Goal: Task Accomplishment & Management: Manage account settings

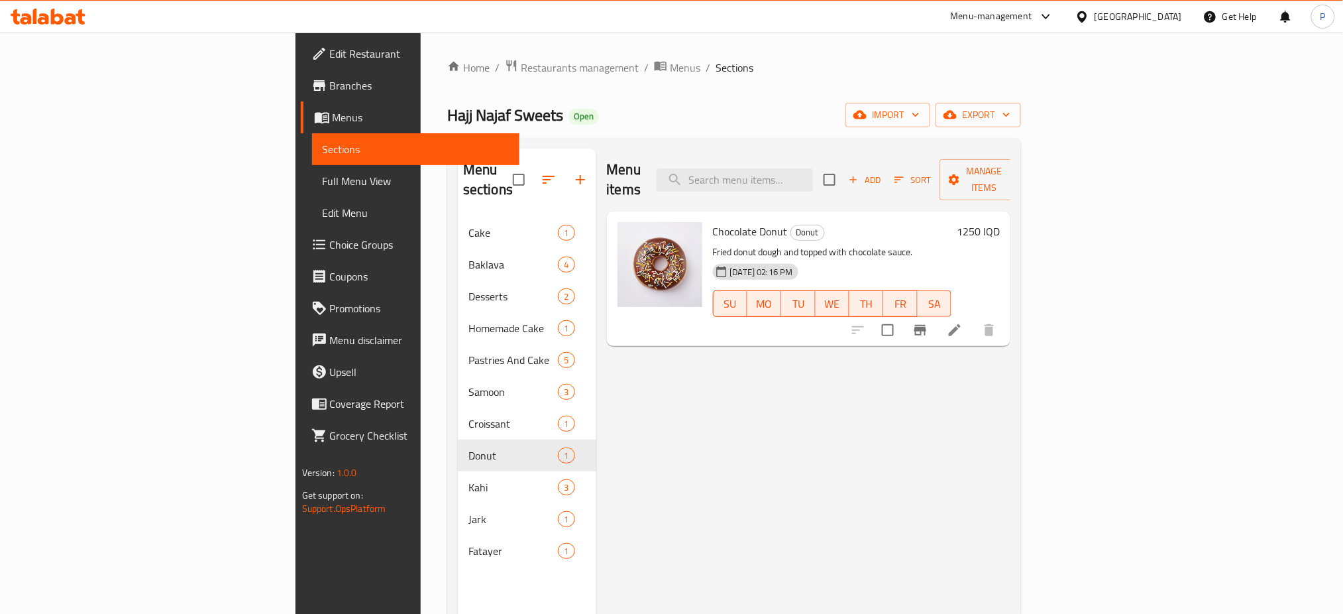
click at [1168, 22] on div "Iraq" at bounding box center [1138, 16] width 87 height 15
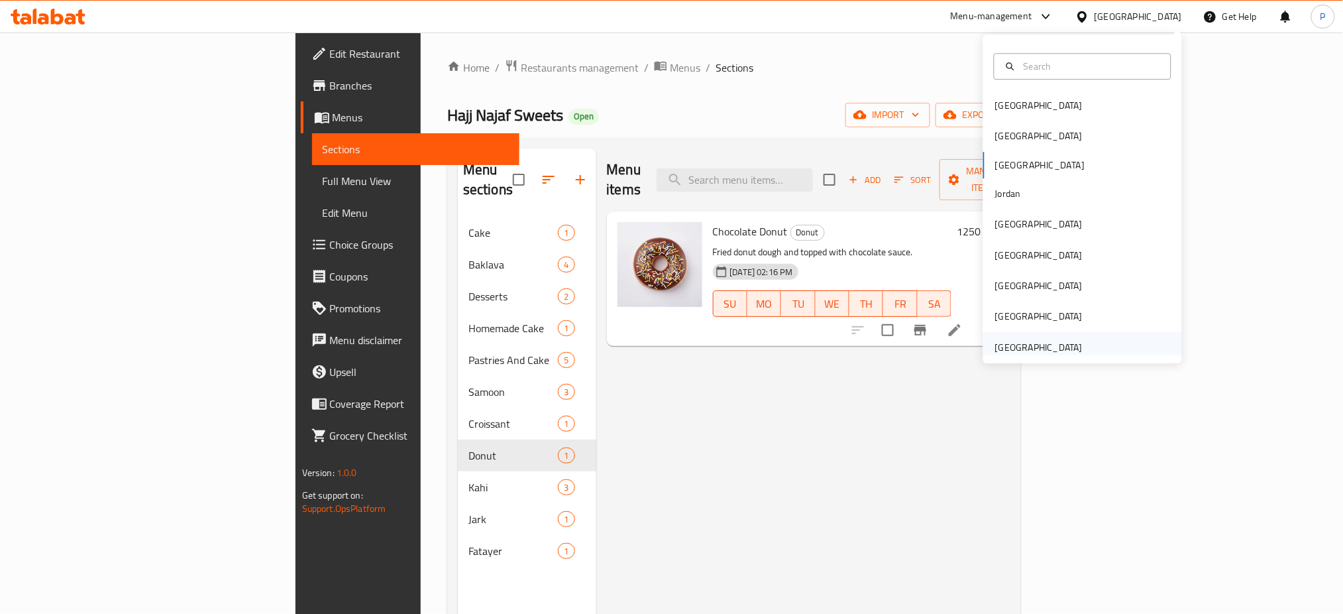
click at [1048, 347] on div "[GEOGRAPHIC_DATA]" at bounding box center [1039, 347] width 87 height 15
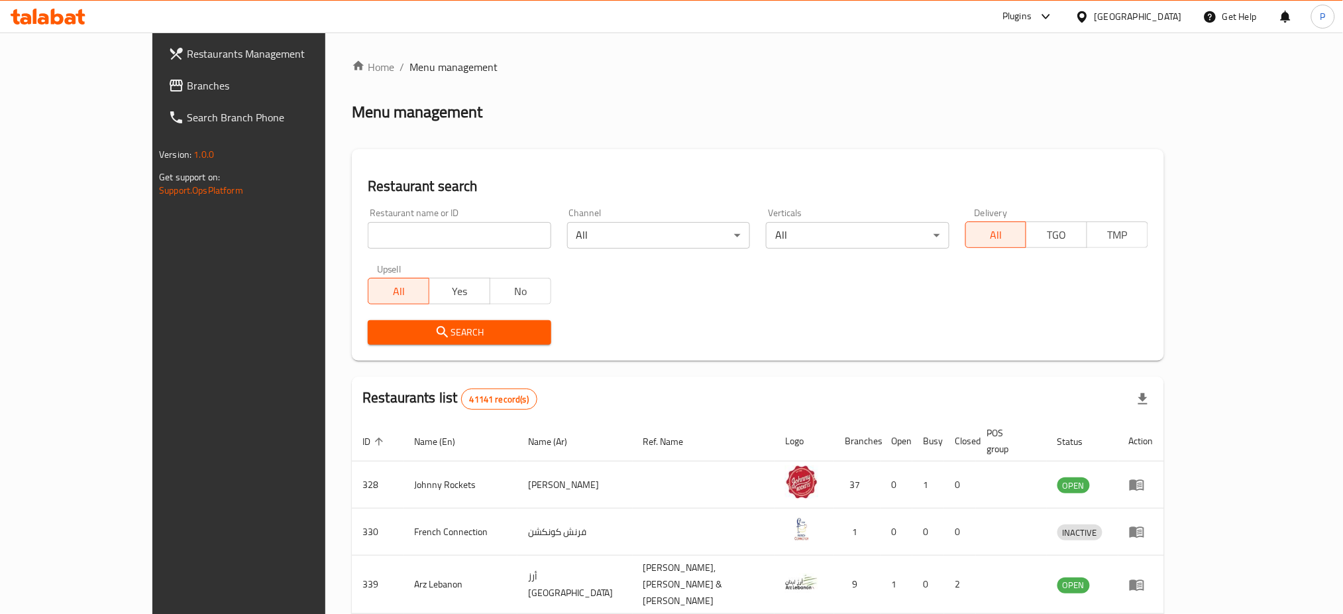
click at [391, 233] on input "search" at bounding box center [459, 235] width 183 height 27
paste input "PAPAGALOS BY"
type input "PAPAGALOS BY"
click at [406, 326] on span "Search" at bounding box center [459, 332] width 162 height 17
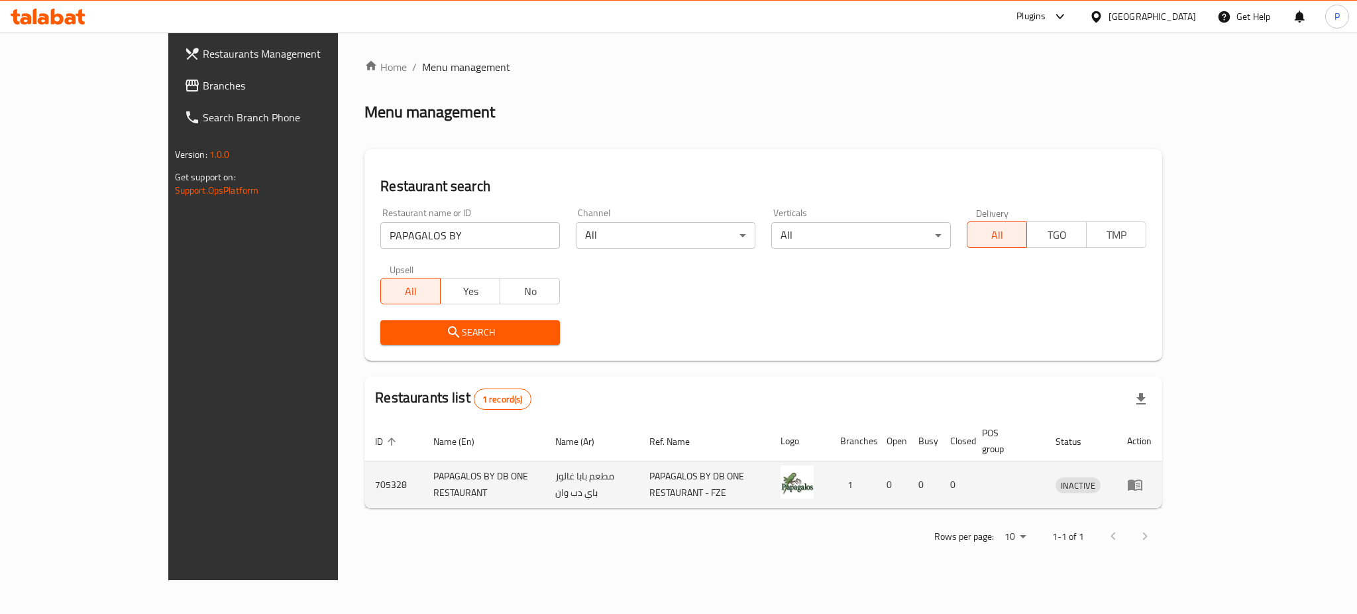
click at [1152, 477] on link "enhanced table" at bounding box center [1139, 485] width 25 height 16
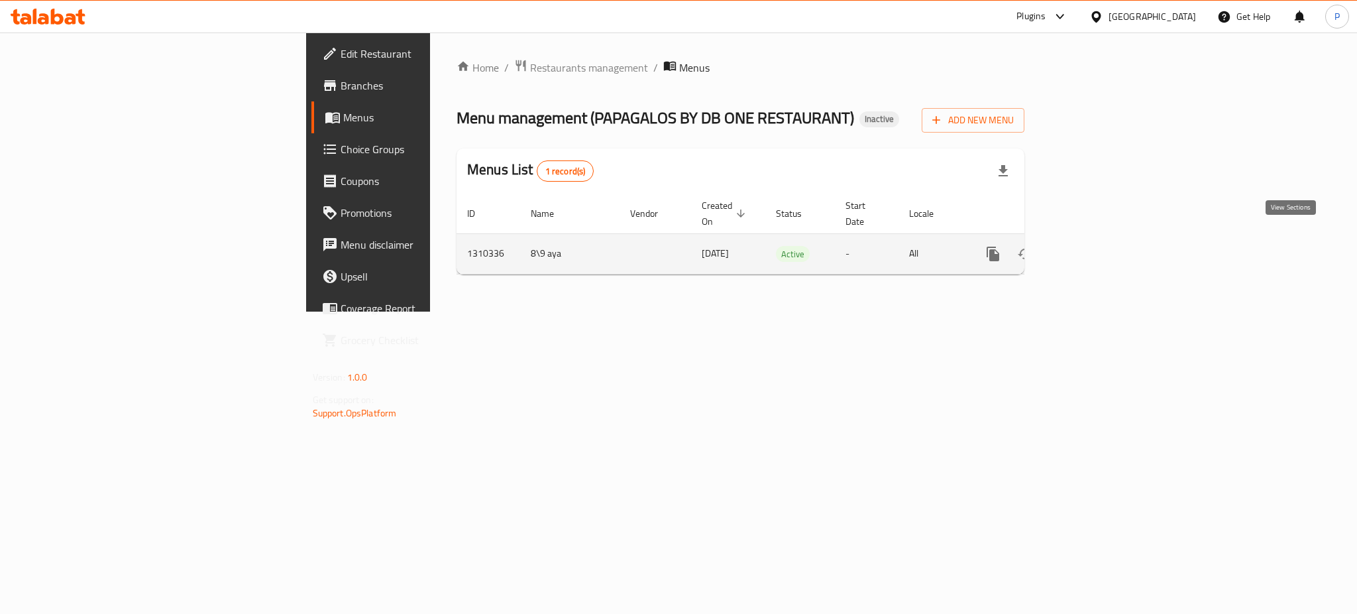
click at [1097, 246] on icon "enhanced table" at bounding box center [1089, 254] width 16 height 16
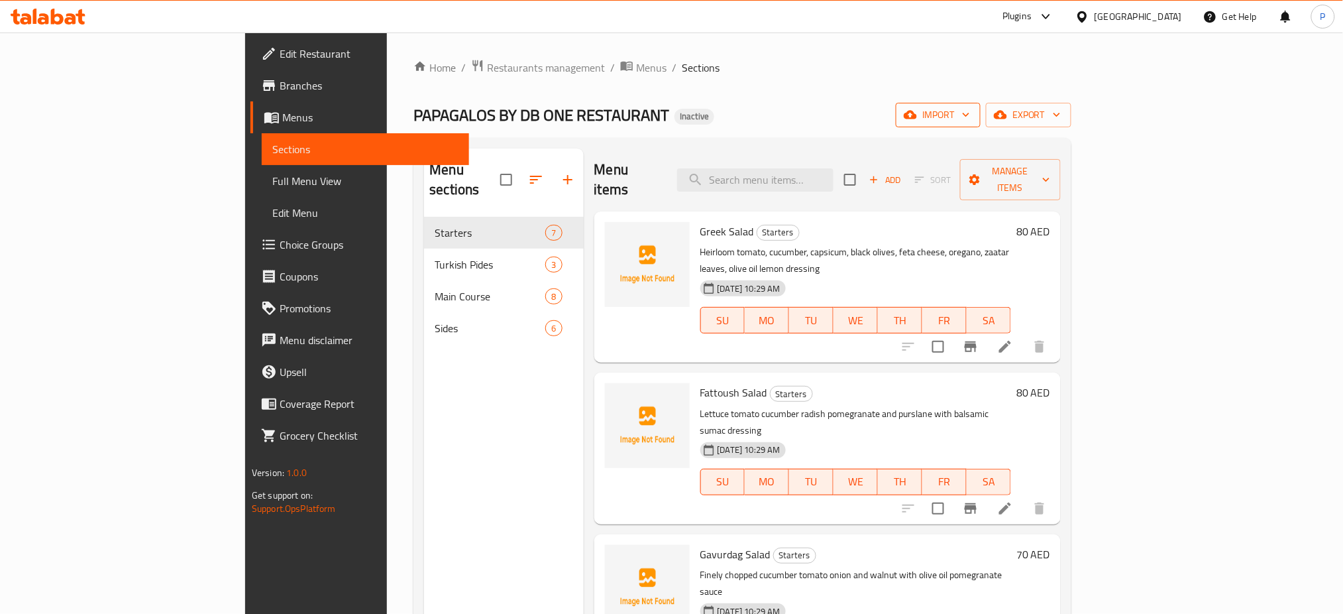
click at [970, 115] on span "import" at bounding box center [939, 115] width 64 height 17
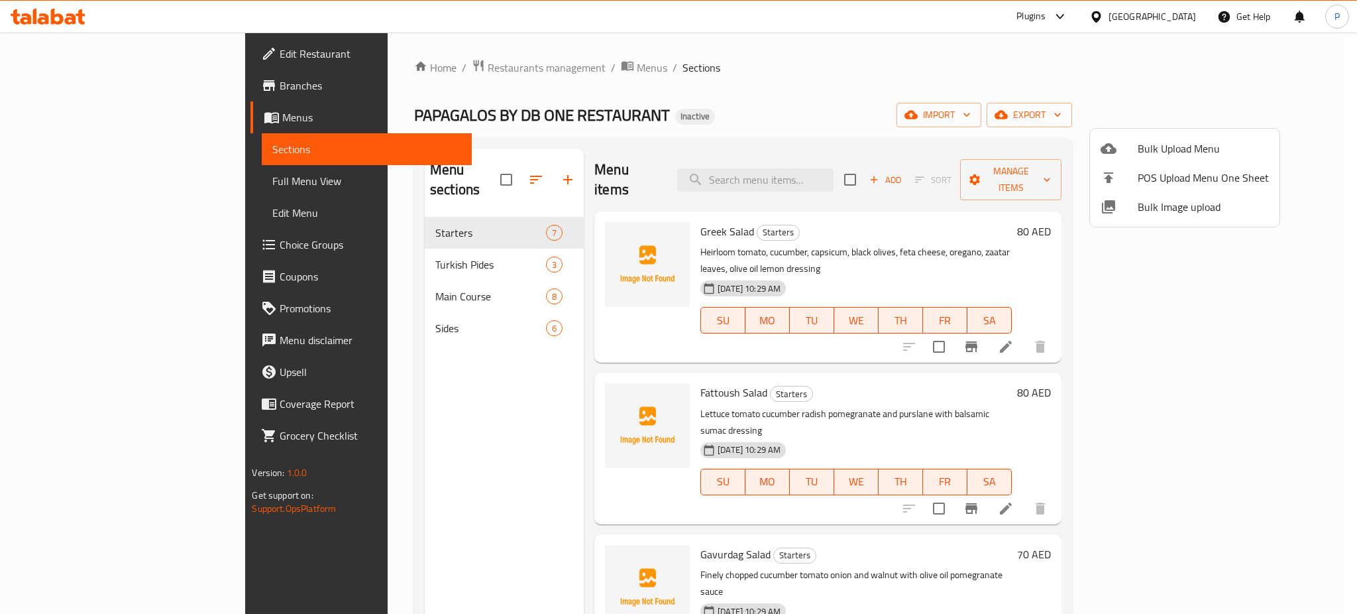
click at [1182, 209] on span "Bulk Image upload" at bounding box center [1203, 207] width 131 height 16
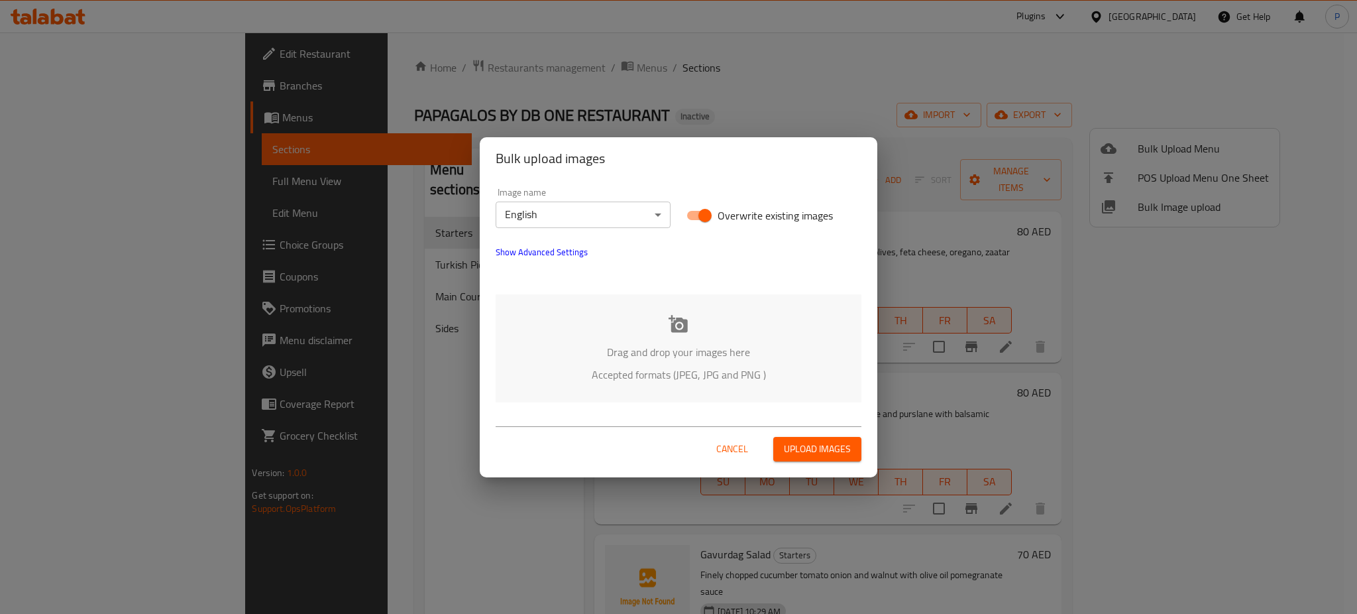
click at [683, 333] on icon at bounding box center [679, 324] width 20 height 20
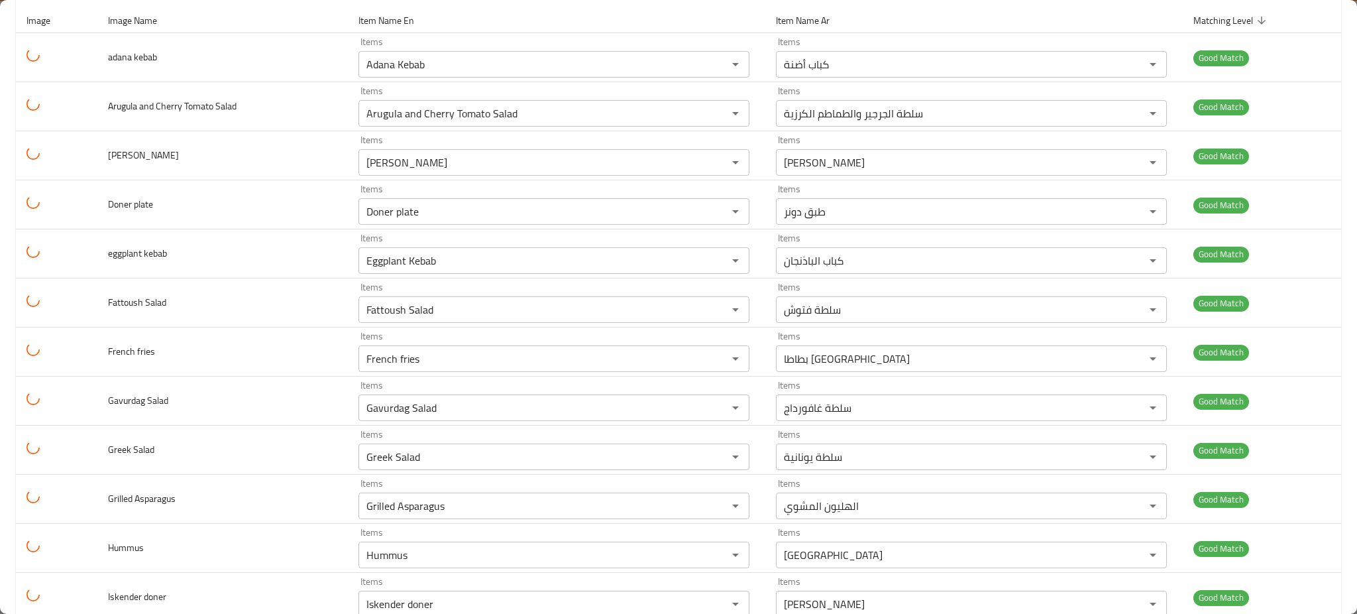
scroll to position [164, 0]
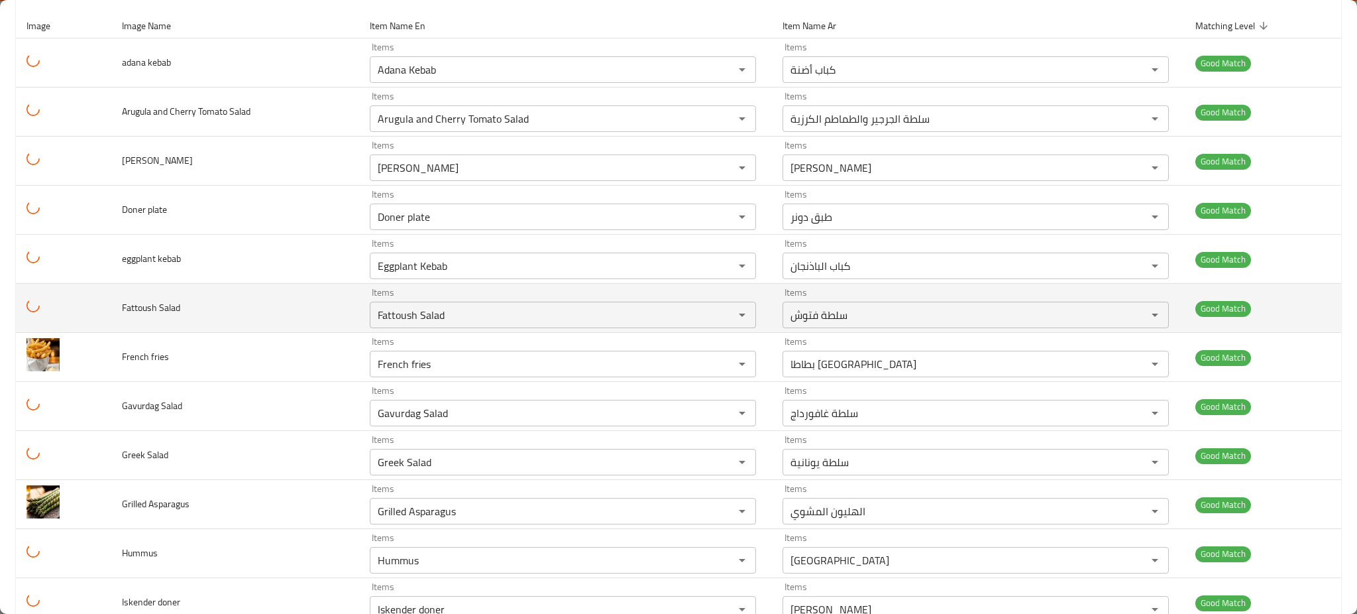
click at [1319, 323] on td "Good Match" at bounding box center [1263, 308] width 156 height 49
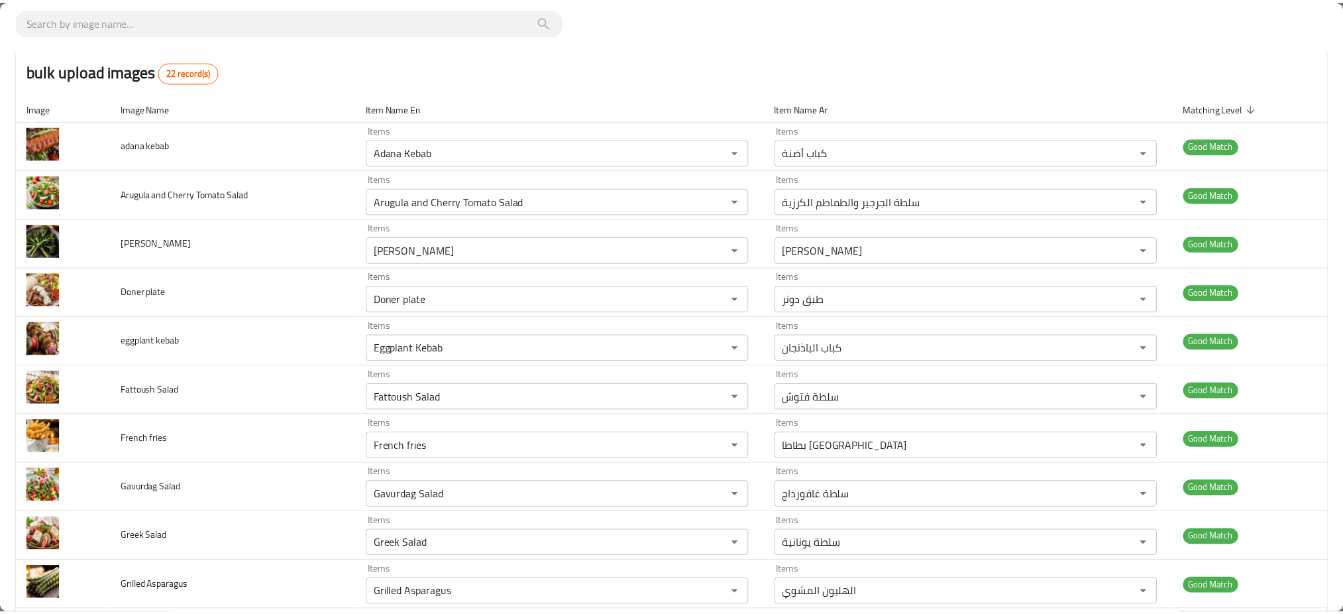
scroll to position [0, 0]
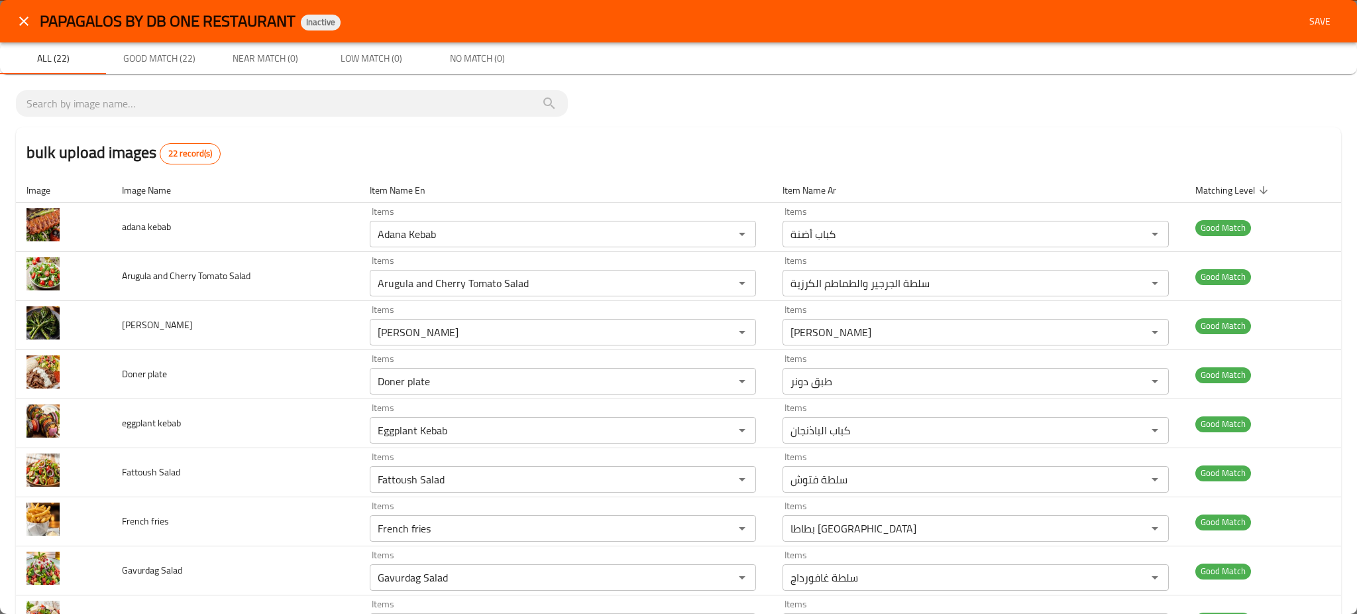
click at [1306, 33] on div "PAPAGALOS BY DB ONE RESTAURANT Inactive Save" at bounding box center [678, 21] width 1357 height 42
click at [1304, 27] on span "Save" at bounding box center [1320, 21] width 32 height 17
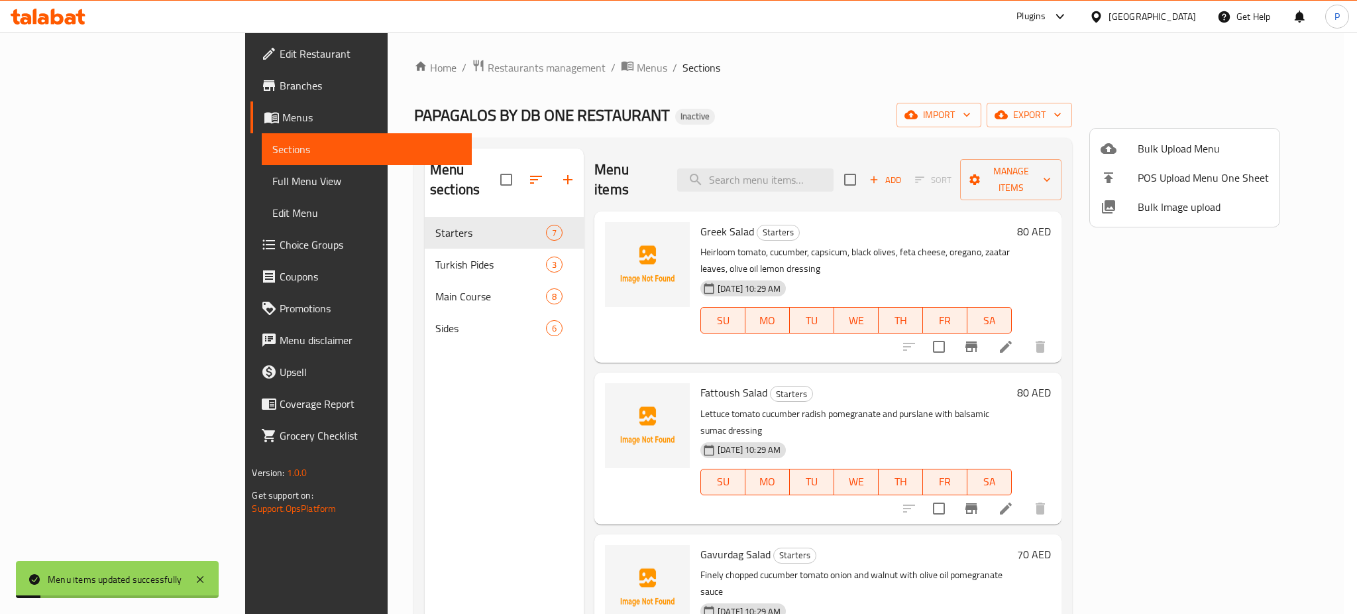
click at [1214, 109] on div at bounding box center [678, 307] width 1357 height 614
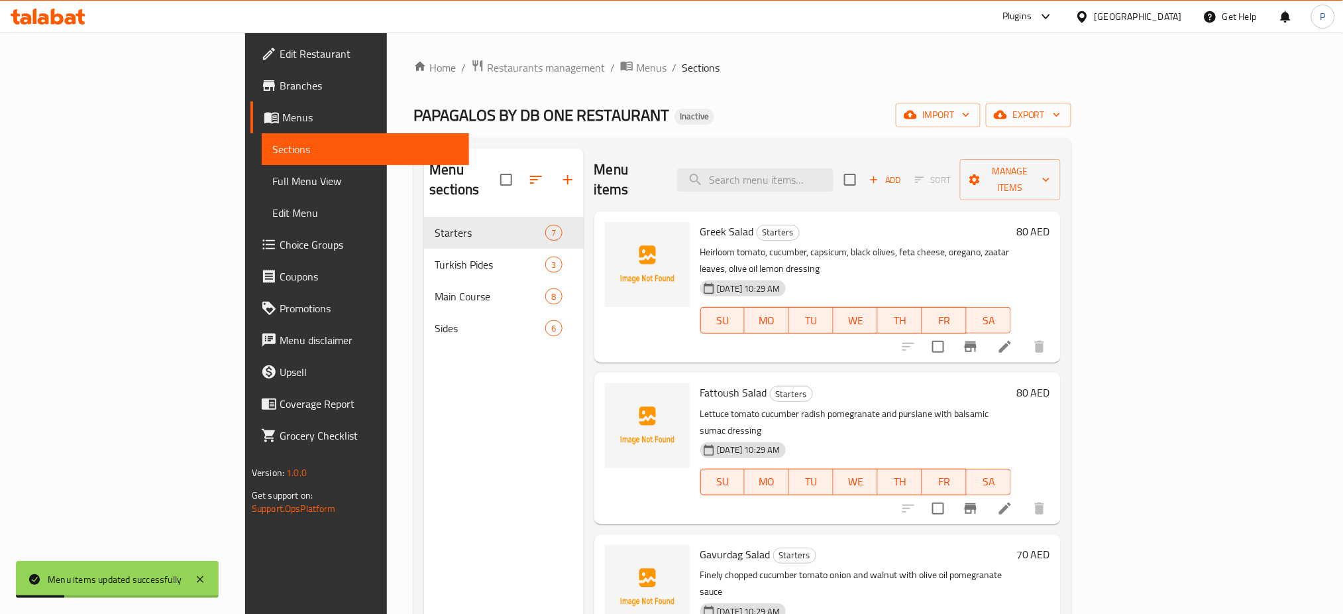
click at [272, 176] on span "Full Menu View" at bounding box center [365, 181] width 187 height 16
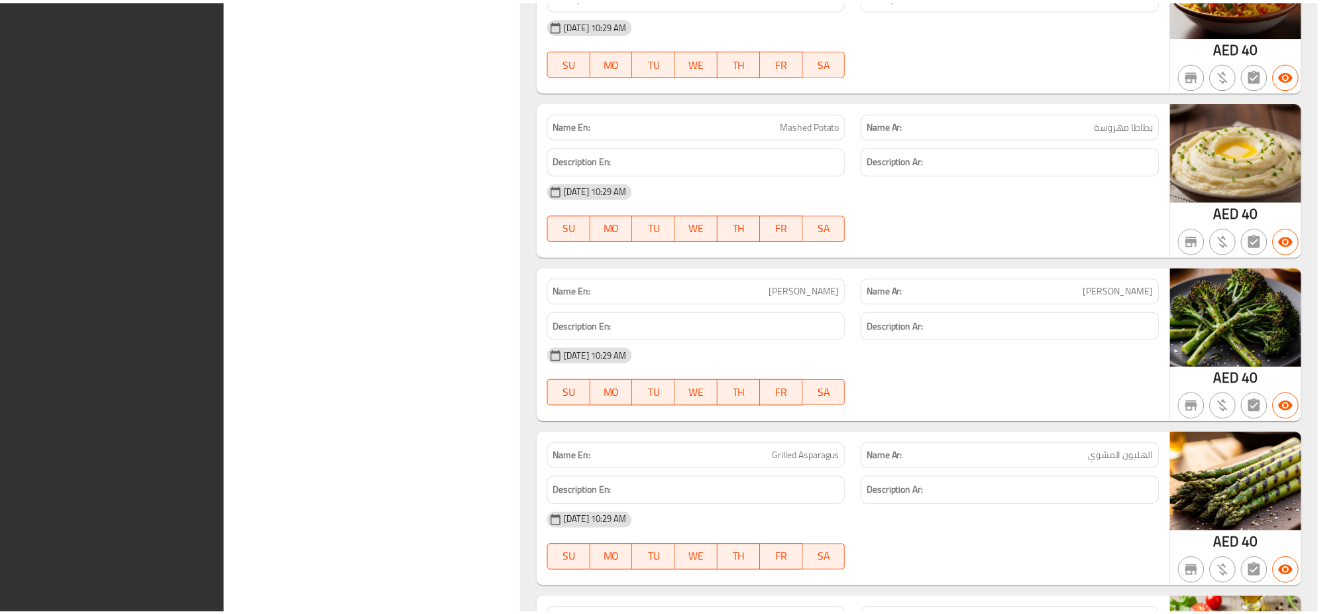
scroll to position [4018, 0]
